Goal: Register for event/course

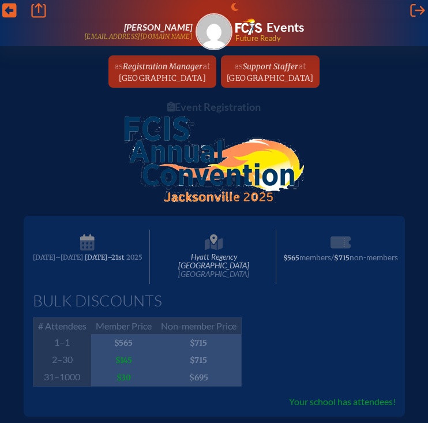
click at [182, 76] on span "[GEOGRAPHIC_DATA]" at bounding box center [162, 78] width 87 height 10
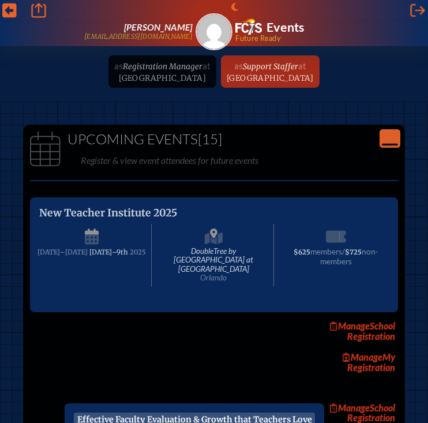
click at [281, 77] on span "[GEOGRAPHIC_DATA]" at bounding box center [270, 78] width 87 height 10
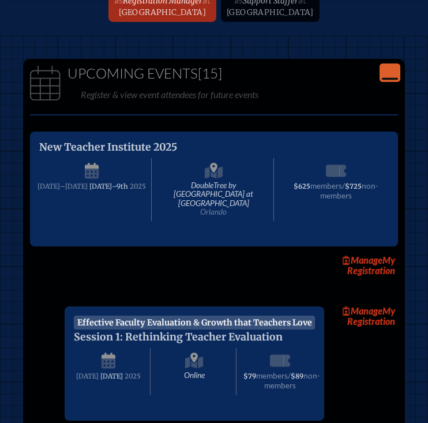
scroll to position [8, 0]
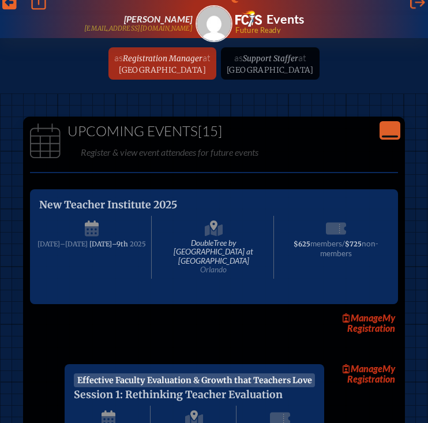
click at [390, 130] on icon "Close Console" at bounding box center [390, 130] width 16 height 16
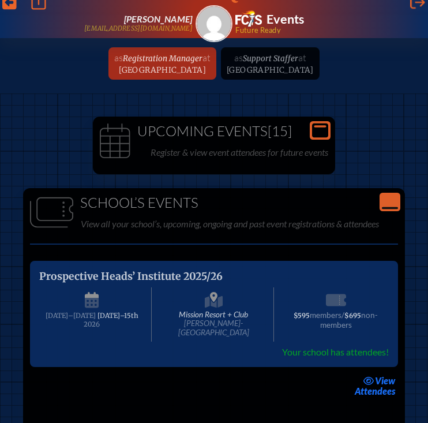
click at [395, 208] on icon at bounding box center [390, 208] width 16 height 2
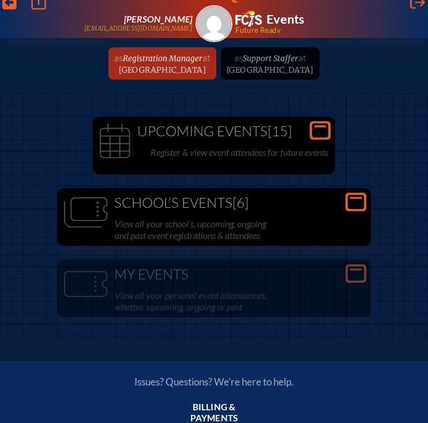
click at [316, 67] on ul "as Registration Manager at [GEOGRAPHIC_DATA] since [DATE] as Support Staffer at…" at bounding box center [214, 63] width 419 height 32
click at [264, 63] on ul "as Registration Manager at [GEOGRAPHIC_DATA] since [DATE] as Support Staffer at…" at bounding box center [214, 63] width 419 height 32
click at [183, 62] on link "as Registration Manager at [GEOGRAPHIC_DATA] since [DATE]" at bounding box center [163, 63] width 106 height 32
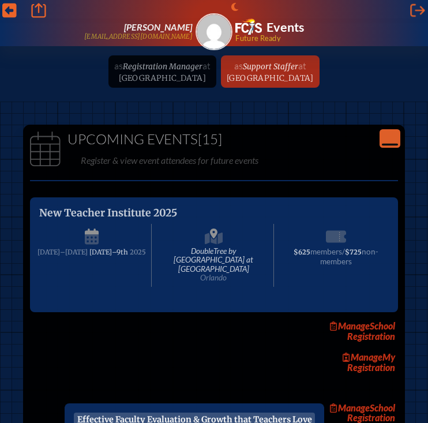
click at [273, 73] on span "[GEOGRAPHIC_DATA]" at bounding box center [270, 78] width 87 height 10
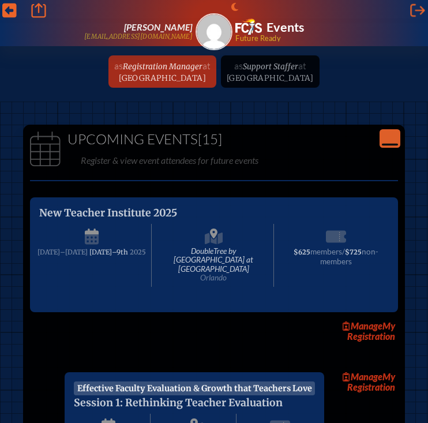
click at [185, 79] on span "[GEOGRAPHIC_DATA]" at bounding box center [162, 78] width 87 height 10
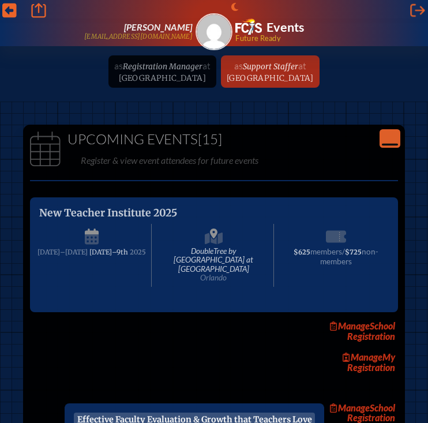
click at [259, 65] on link "as Support Staffer at [GEOGRAPHIC_DATA] since [DATE]" at bounding box center [270, 71] width 96 height 32
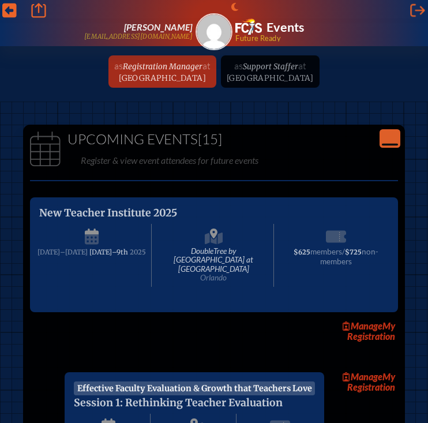
click at [387, 133] on icon "Close Console" at bounding box center [390, 138] width 16 height 16
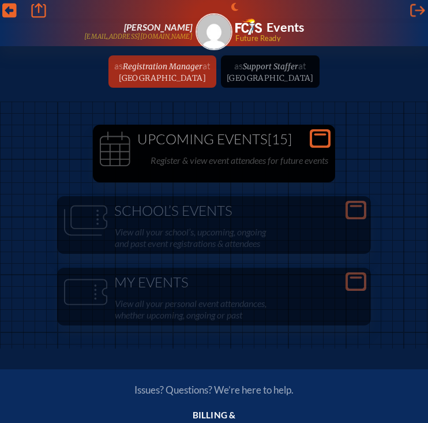
click at [191, 84] on link "as Registration Manager at [GEOGRAPHIC_DATA] since [DATE]" at bounding box center [163, 71] width 106 height 32
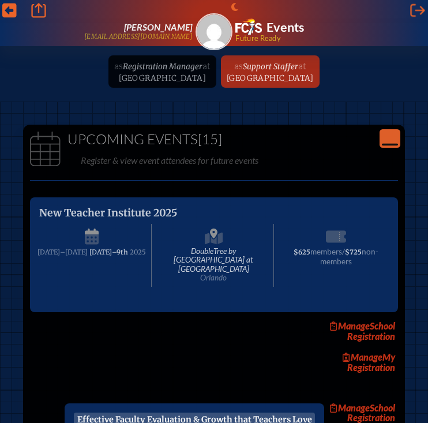
click at [400, 147] on div "Upcoming Events [15] Register & view event attendees for future events" at bounding box center [213, 150] width 377 height 37
click at [396, 144] on icon at bounding box center [390, 145] width 16 height 2
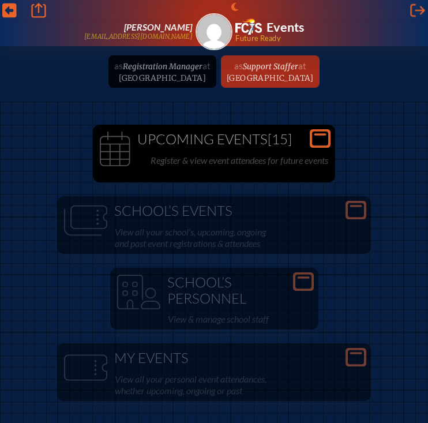
click at [298, 68] on span "Support Staffer" at bounding box center [270, 67] width 55 height 10
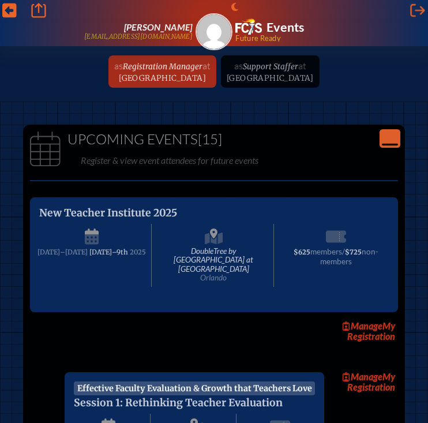
click at [393, 142] on icon "Close Console" at bounding box center [390, 138] width 16 height 16
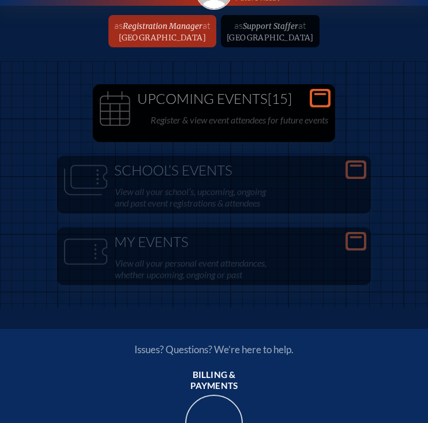
scroll to position [46, 0]
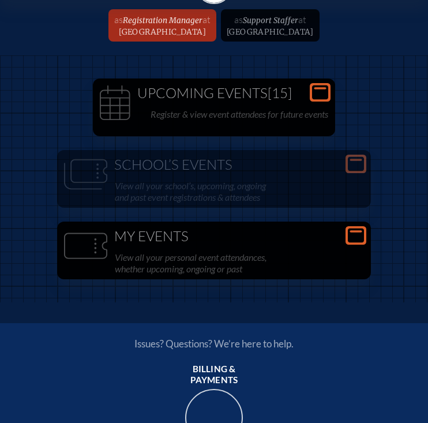
click at [297, 241] on h1 "My Events" at bounding box center [214, 236] width 305 height 16
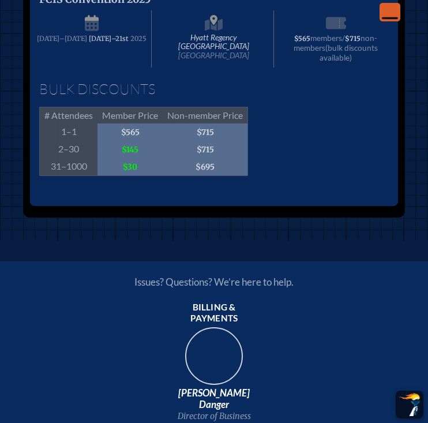
scroll to position [272, 0]
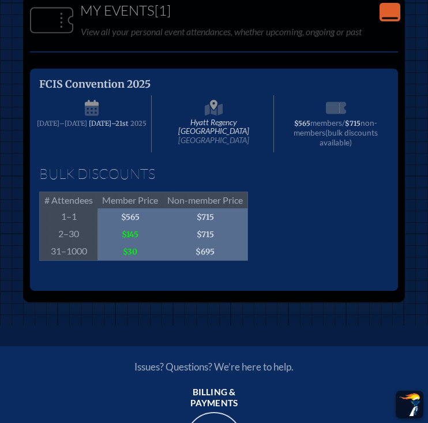
click at [115, 84] on span "FCIS Convention 2025" at bounding box center [94, 84] width 111 height 13
click at [117, 27] on p "View all your personal event attendances, whether upcoming, ongoing or past" at bounding box center [239, 32] width 317 height 16
click at [392, 13] on icon "Close Console" at bounding box center [390, 12] width 16 height 16
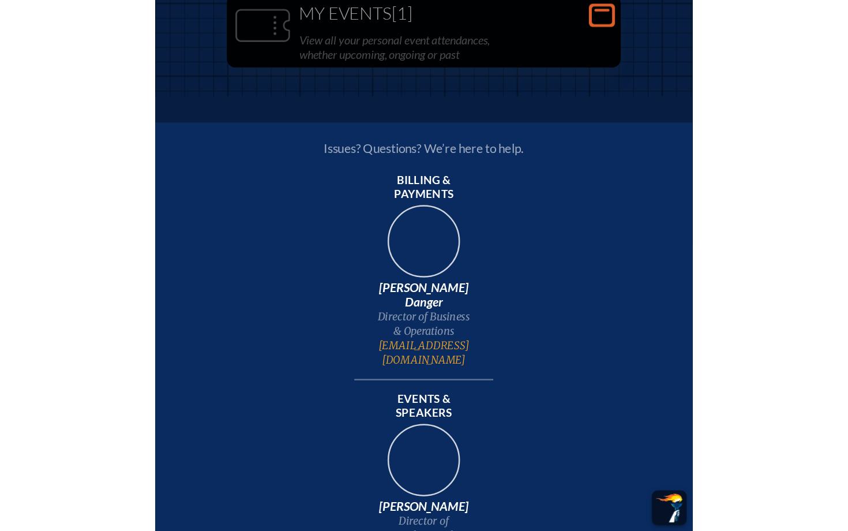
scroll to position [258, 0]
